Goal: Task Accomplishment & Management: Manage account settings

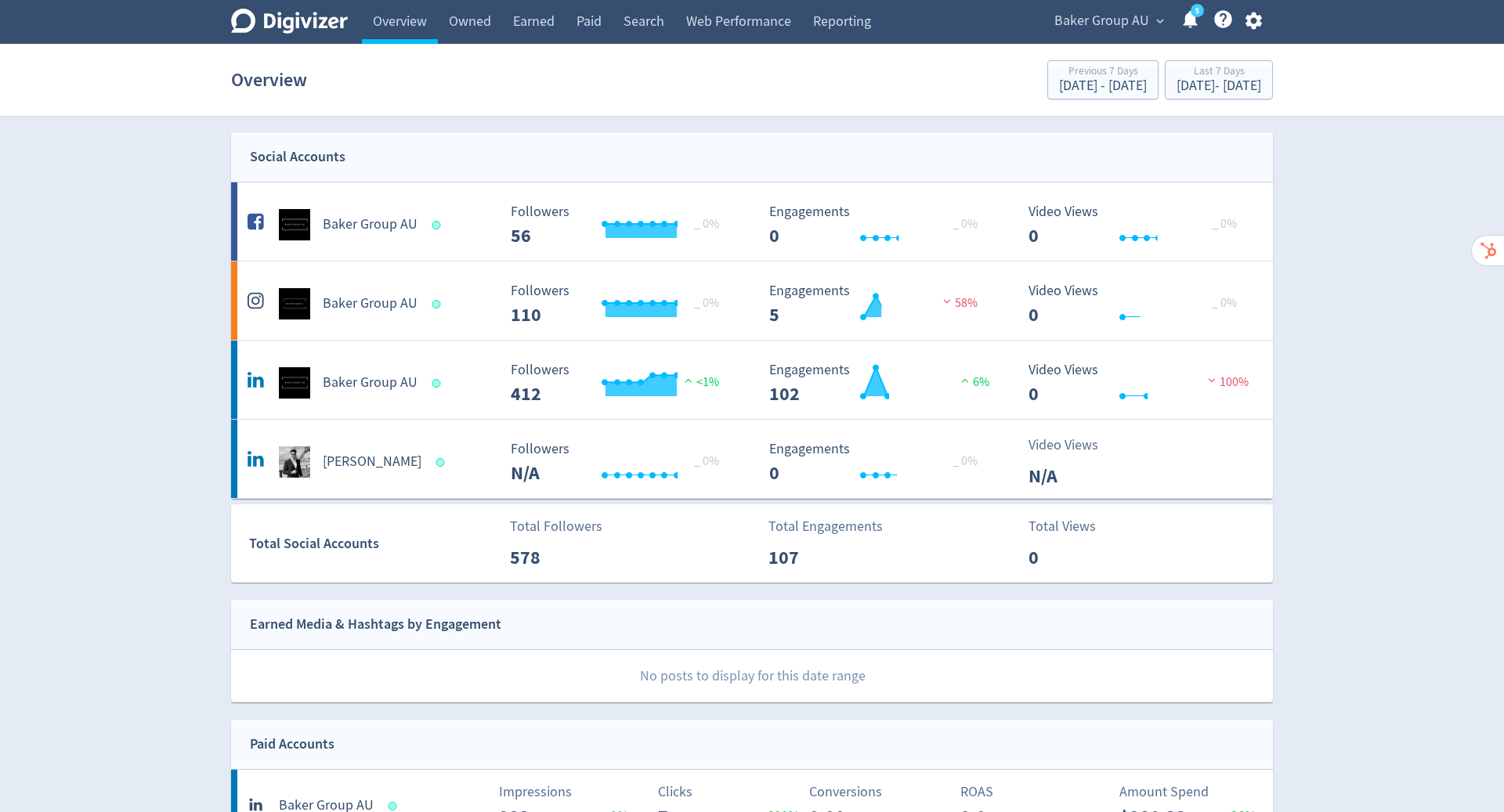
click at [1247, 23] on icon "button" at bounding box center [1253, 20] width 17 height 18
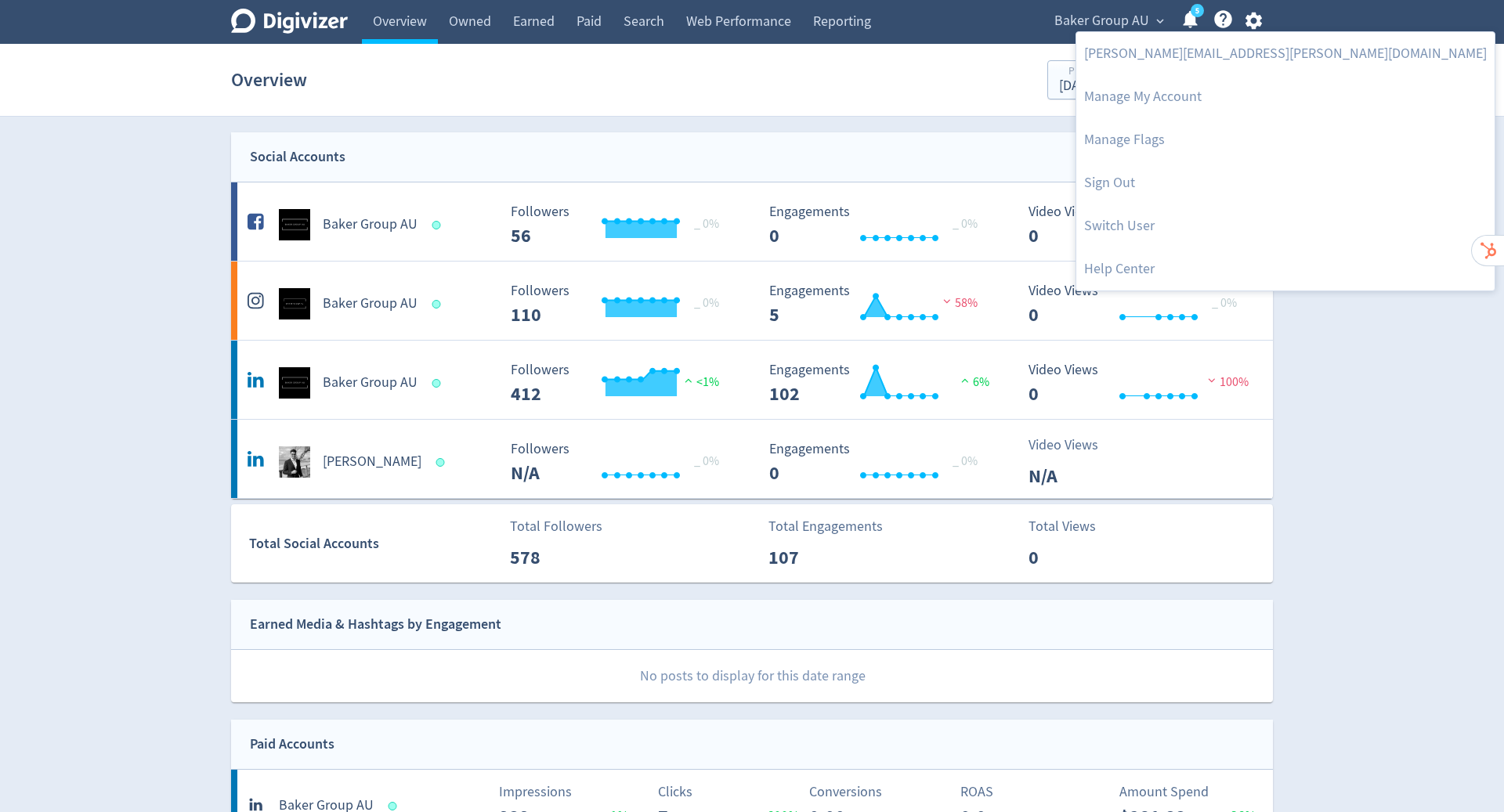
click at [1123, 227] on link "Switch User" at bounding box center [1286, 226] width 418 height 43
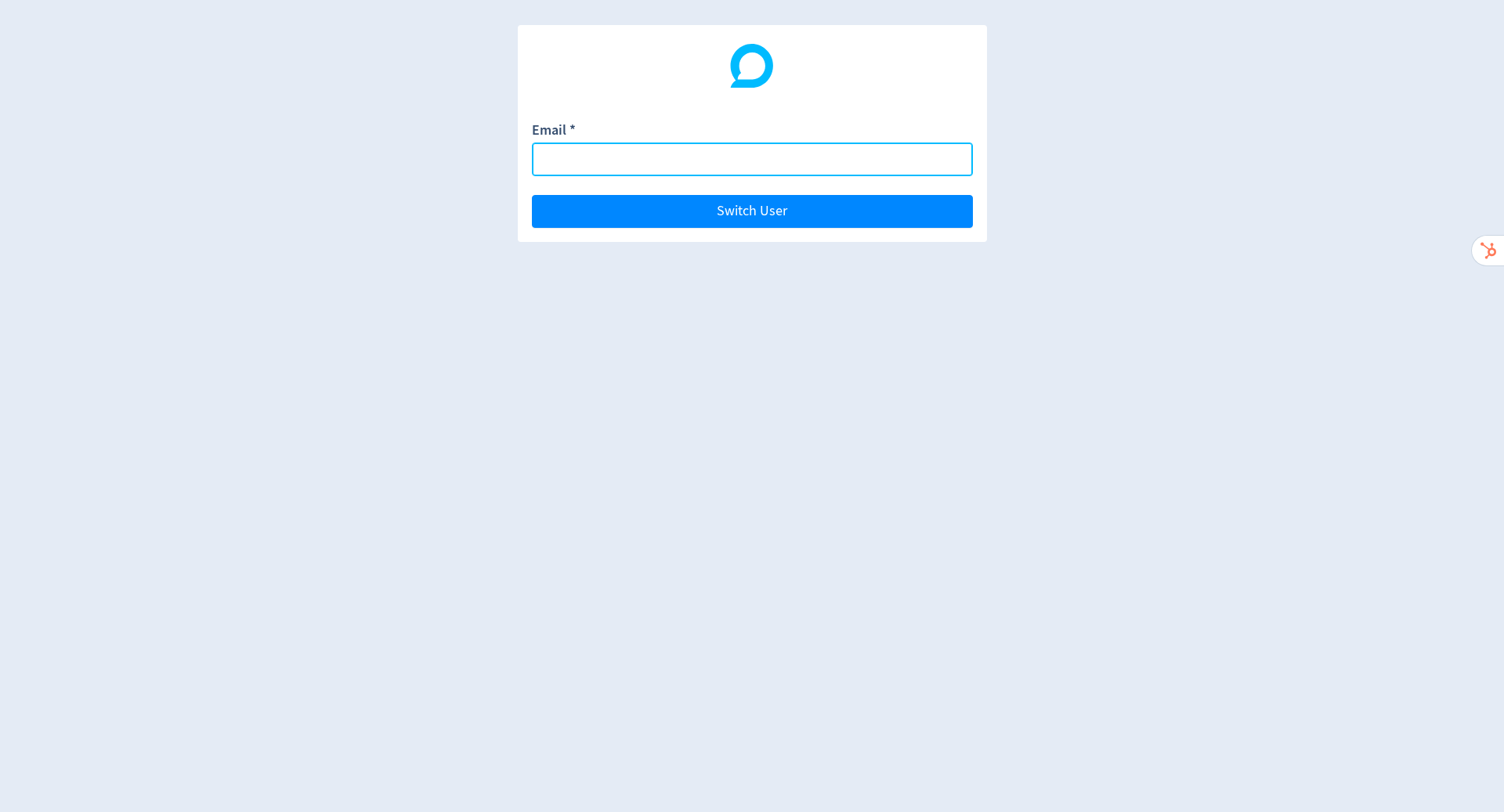
click at [718, 157] on input "Email *" at bounding box center [752, 159] width 441 height 33
paste input "[EMAIL_ADDRESS][DOMAIN_NAME]"
type input "[EMAIL_ADDRESS][DOMAIN_NAME]"
click at [532, 195] on button "Switch User" at bounding box center [752, 211] width 441 height 33
